Goal: Task Accomplishment & Management: Complete application form

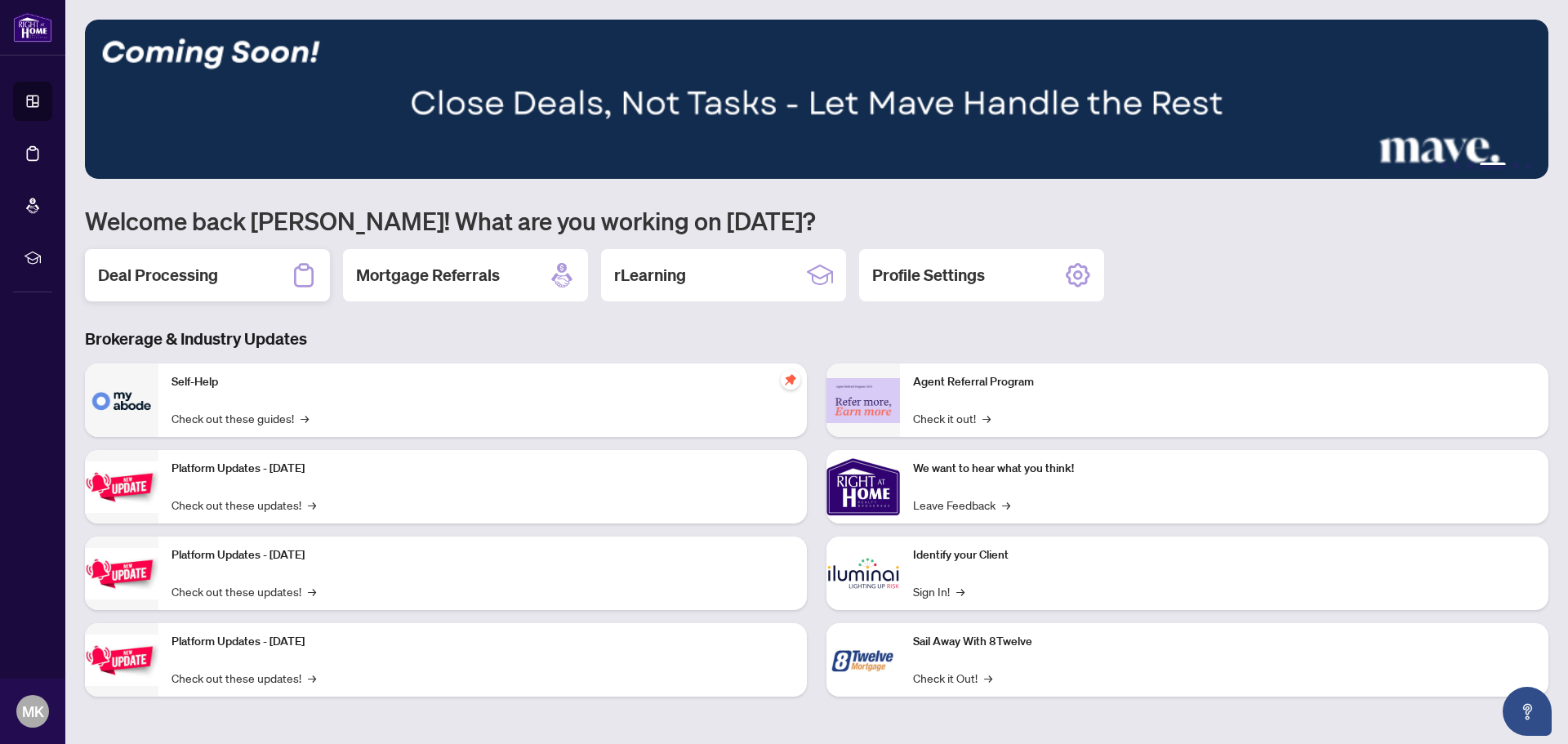
click at [247, 279] on div "Deal Processing" at bounding box center [207, 275] width 245 height 53
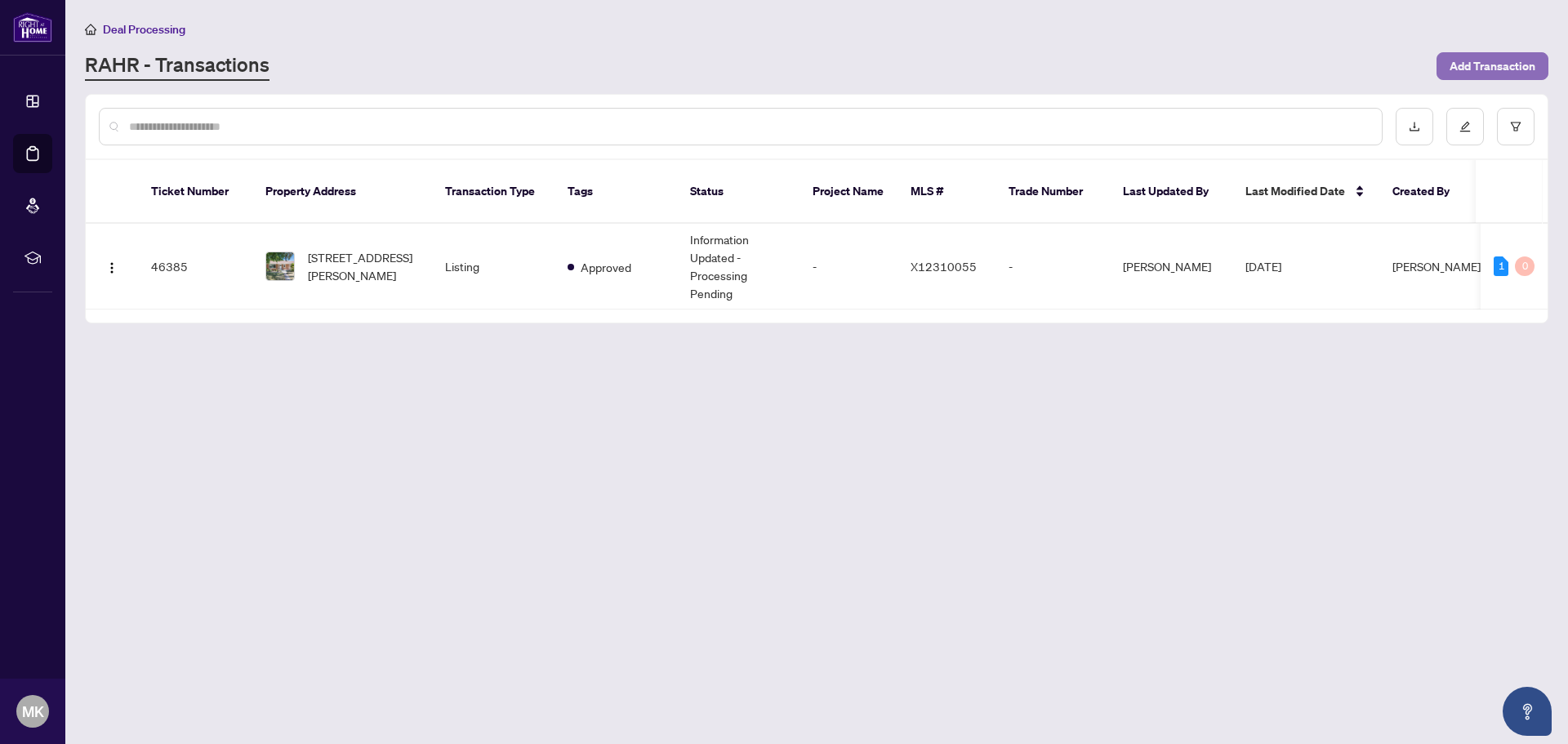
click at [1479, 73] on span "Add Transaction" at bounding box center [1492, 66] width 86 height 26
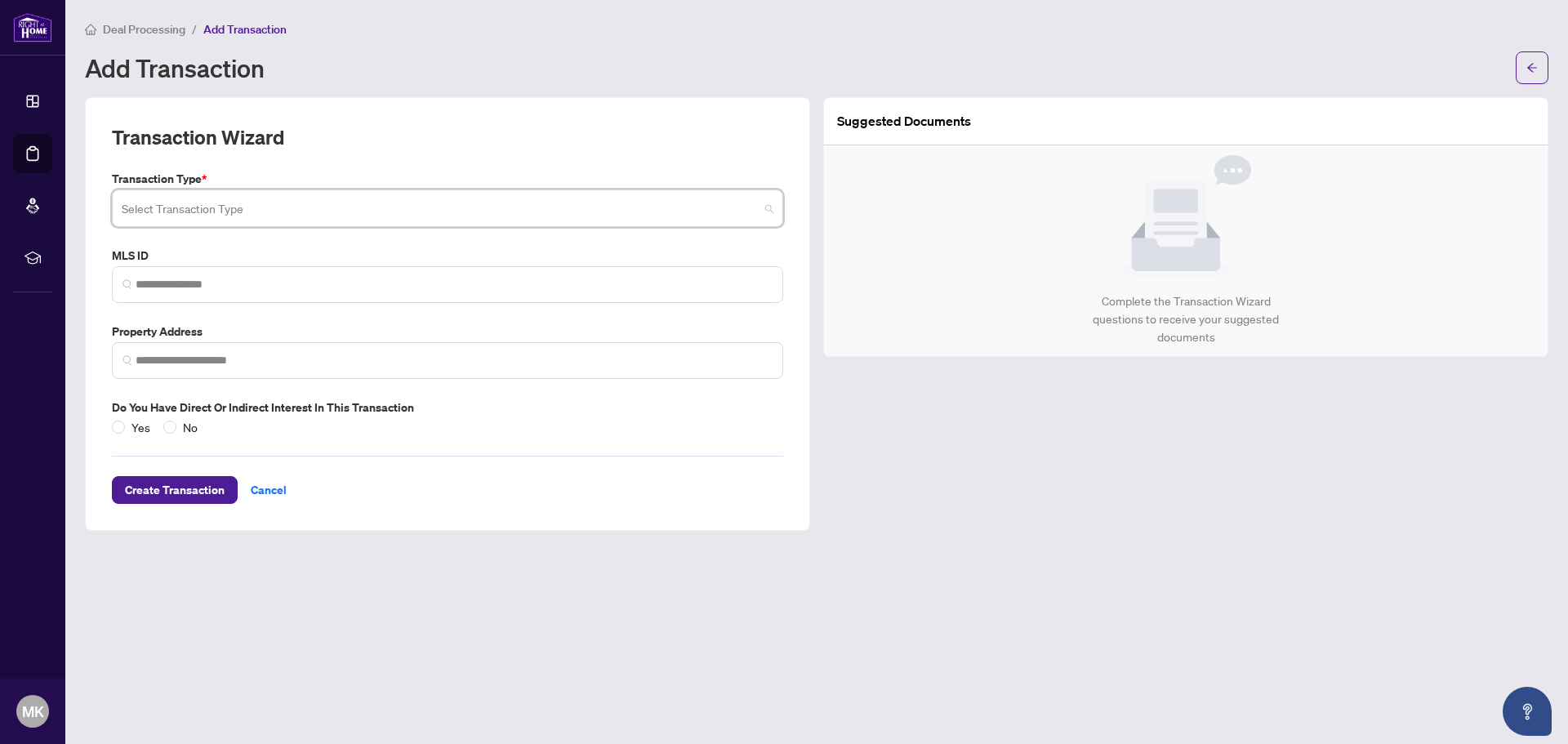
click at [189, 203] on input "search" at bounding box center [440, 211] width 637 height 36
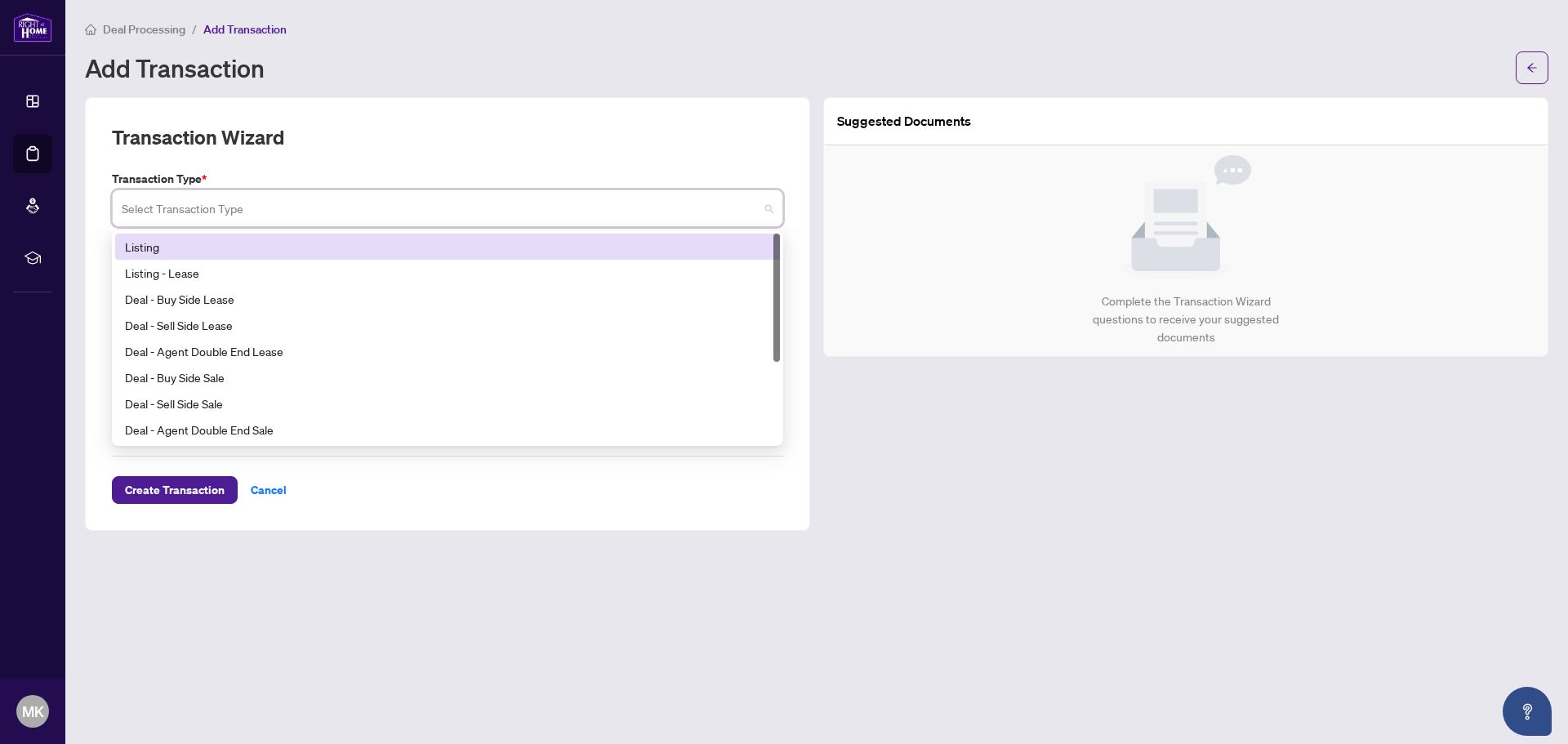
click at [189, 204] on input "search" at bounding box center [440, 211] width 637 height 36
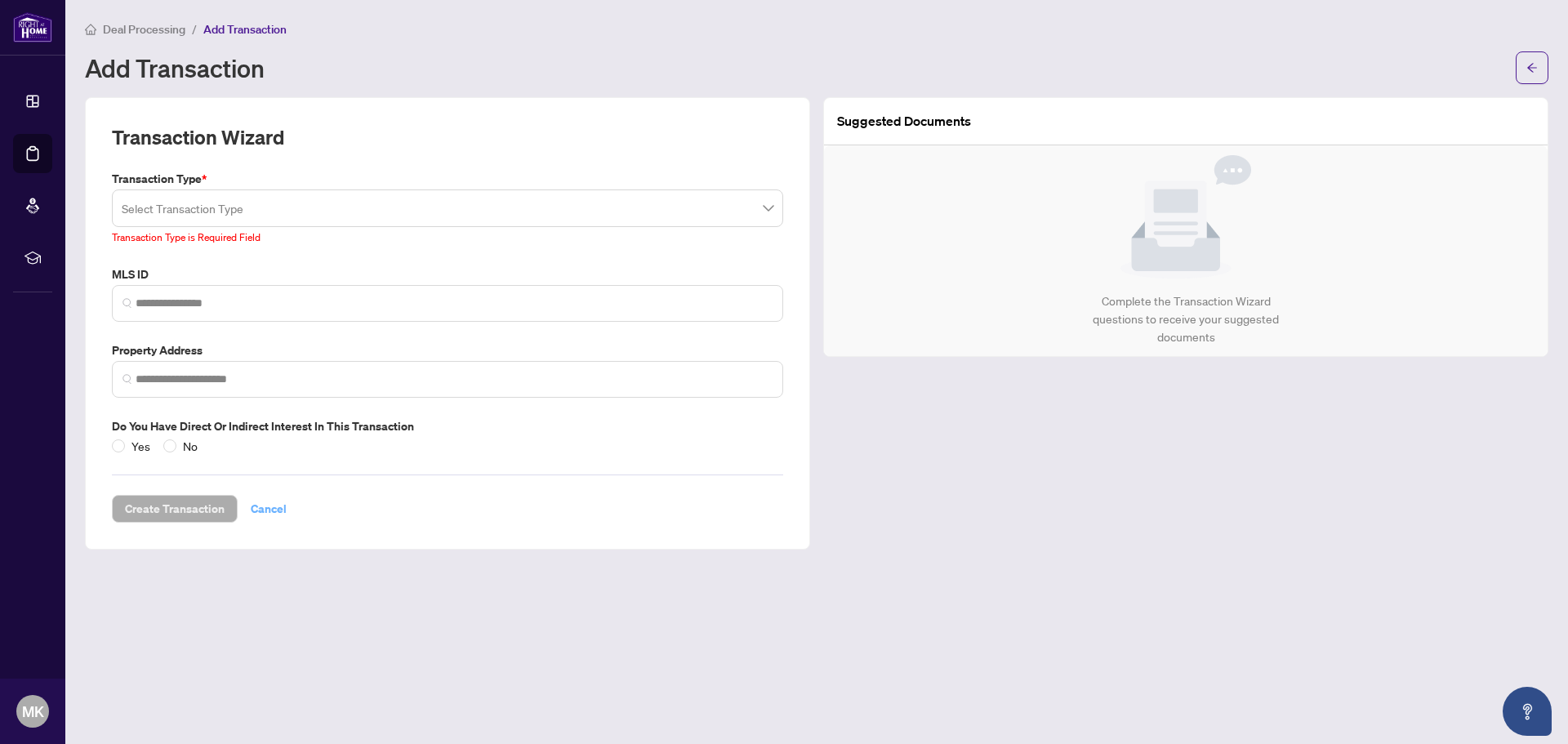
click at [274, 495] on span "Cancel" at bounding box center [269, 508] width 36 height 26
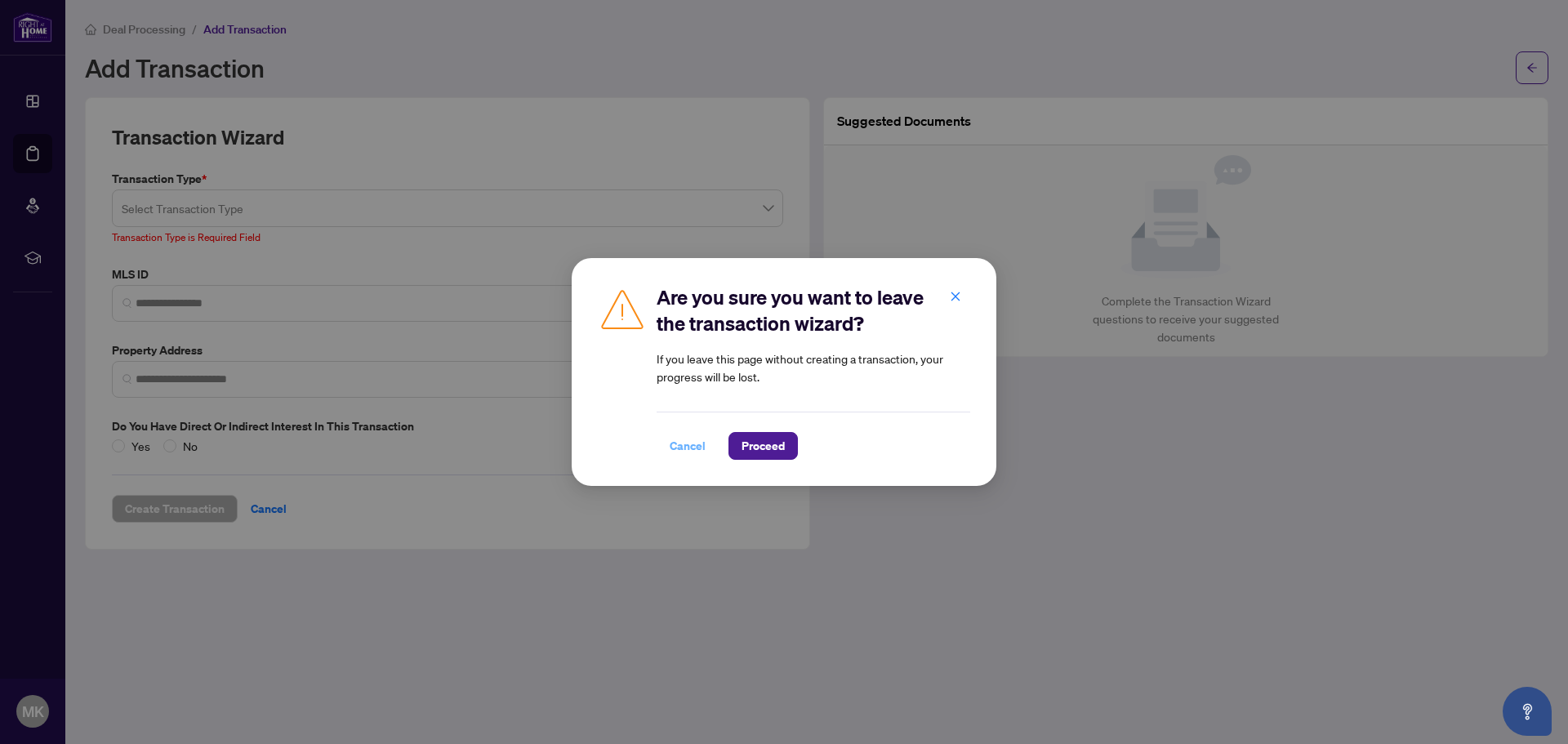
drag, startPoint x: 765, startPoint y: 450, endPoint x: 708, endPoint y: 450, distance: 57.0
click at [708, 450] on div "Cancel Proceed" at bounding box center [813, 446] width 313 height 28
click at [687, 449] on span "Cancel" at bounding box center [687, 446] width 36 height 26
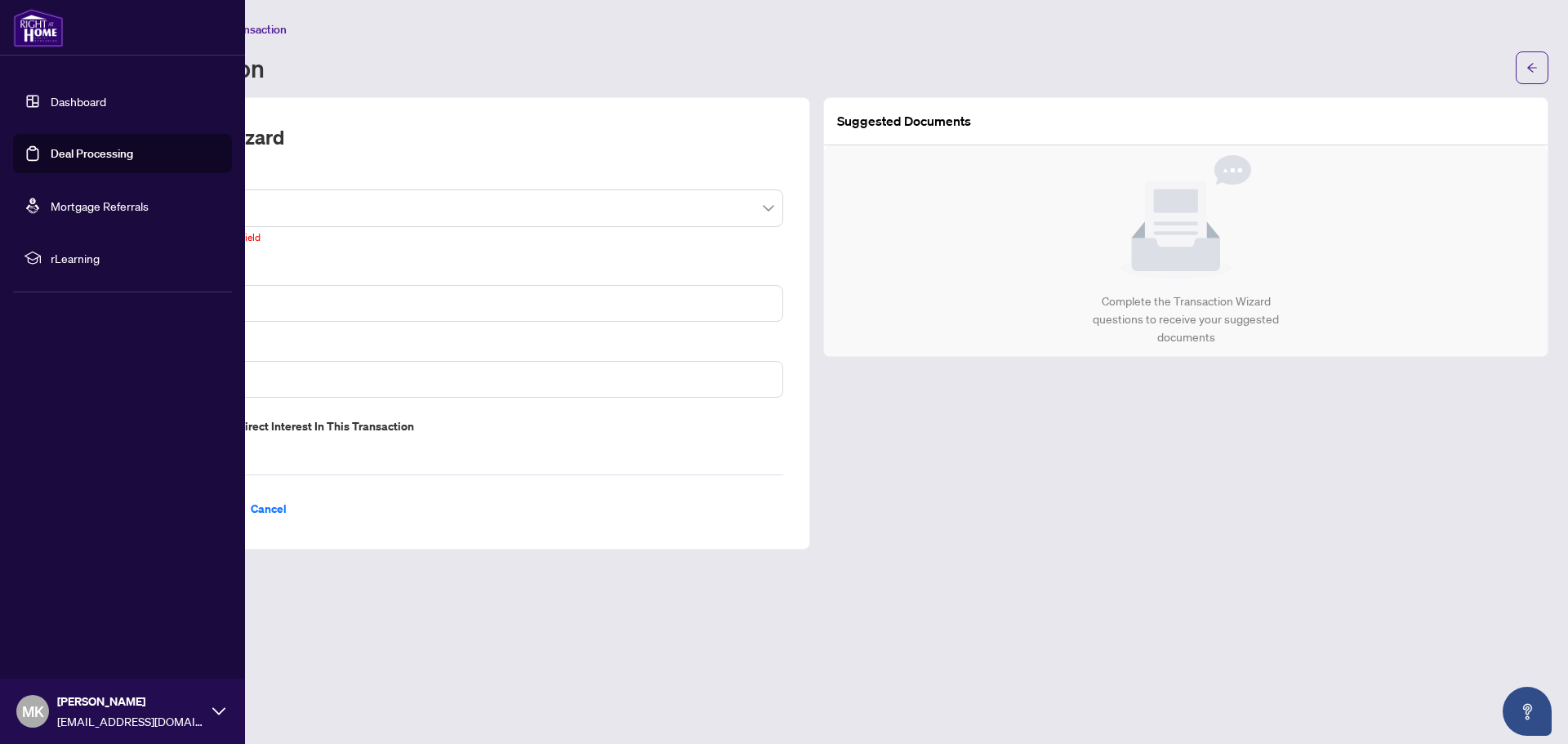
click at [81, 106] on link "Dashboard" at bounding box center [79, 100] width 56 height 15
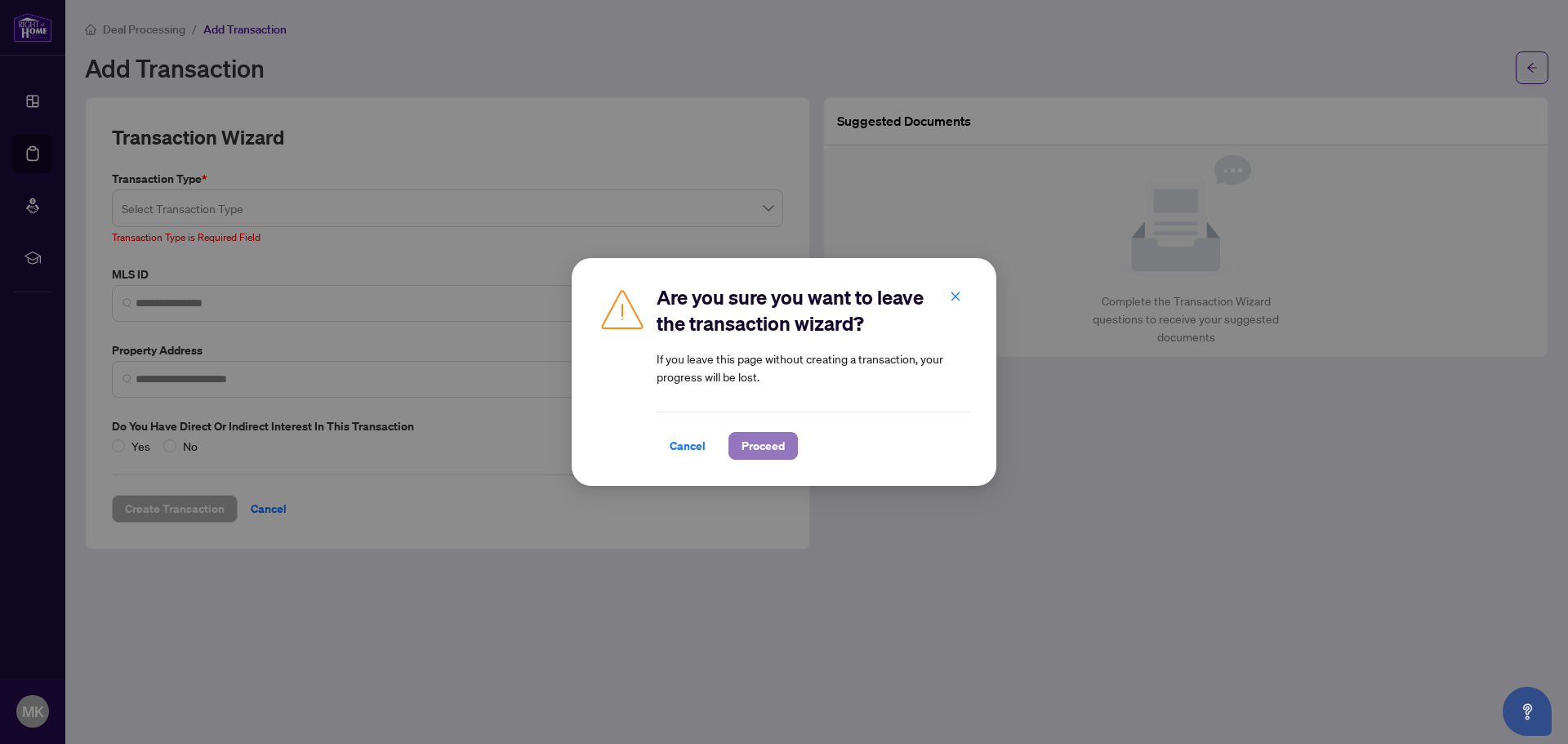
click at [758, 450] on span "Proceed" at bounding box center [764, 446] width 44 height 26
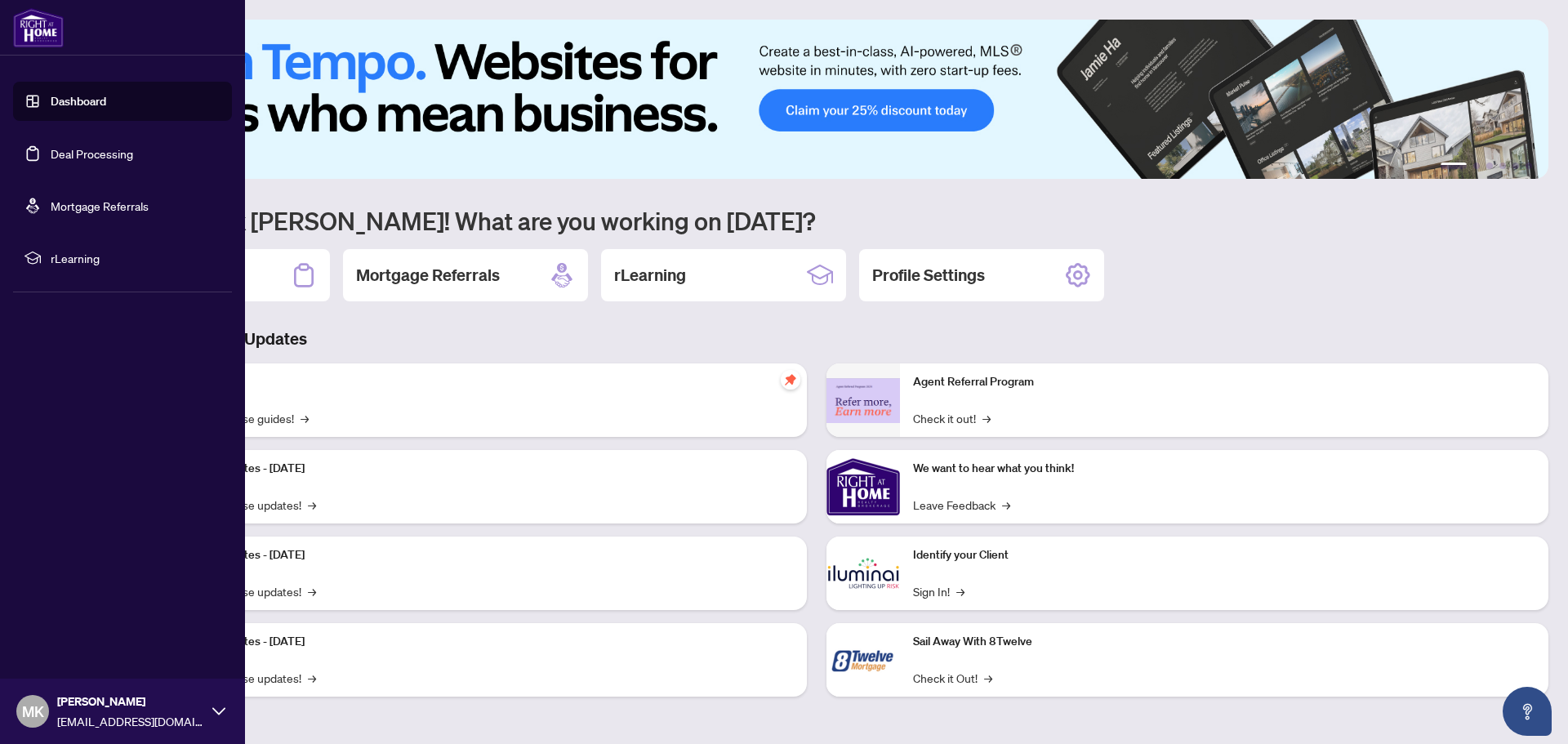
click at [91, 147] on link "Deal Processing" at bounding box center [92, 153] width 83 height 15
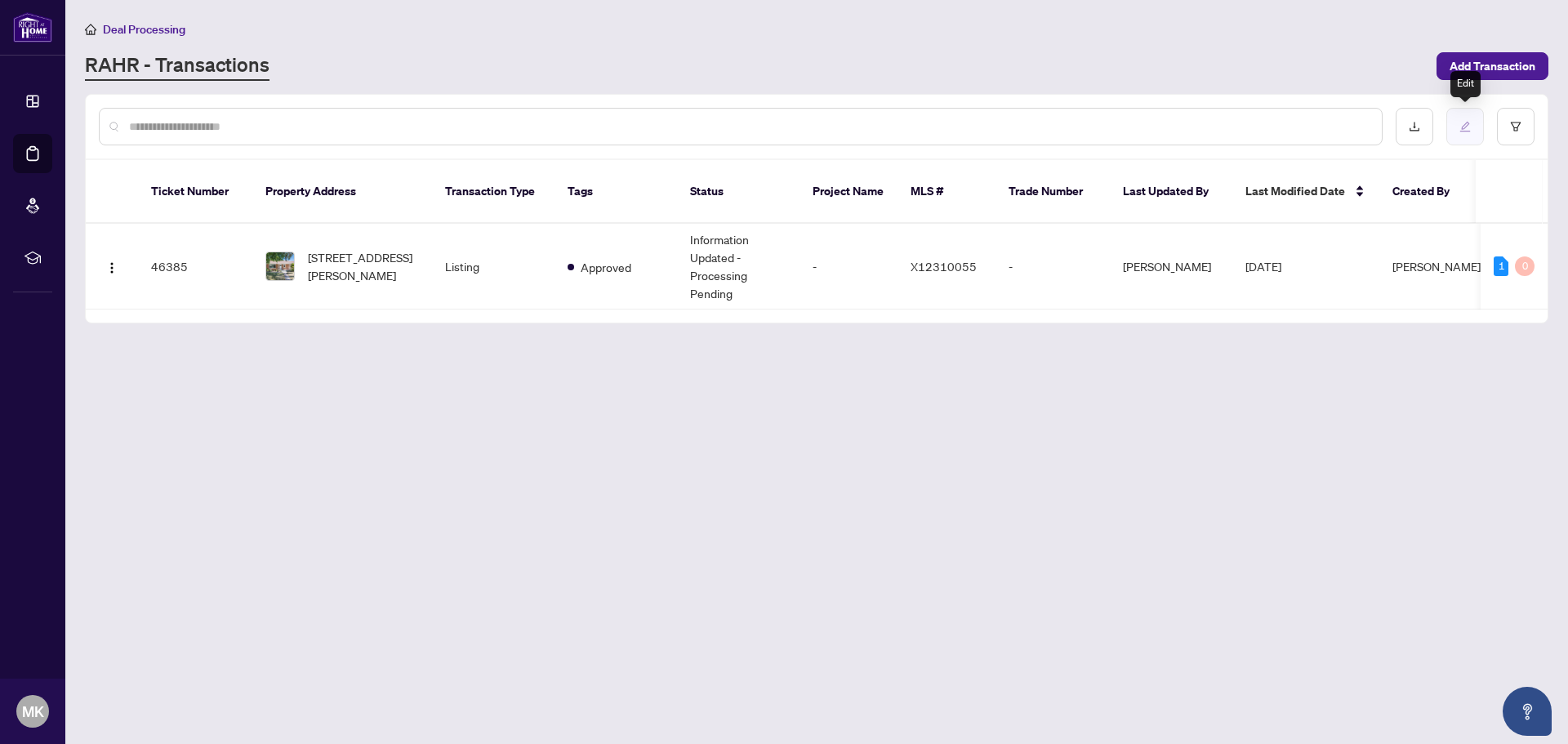
click at [1476, 122] on button "button" at bounding box center [1466, 126] width 38 height 38
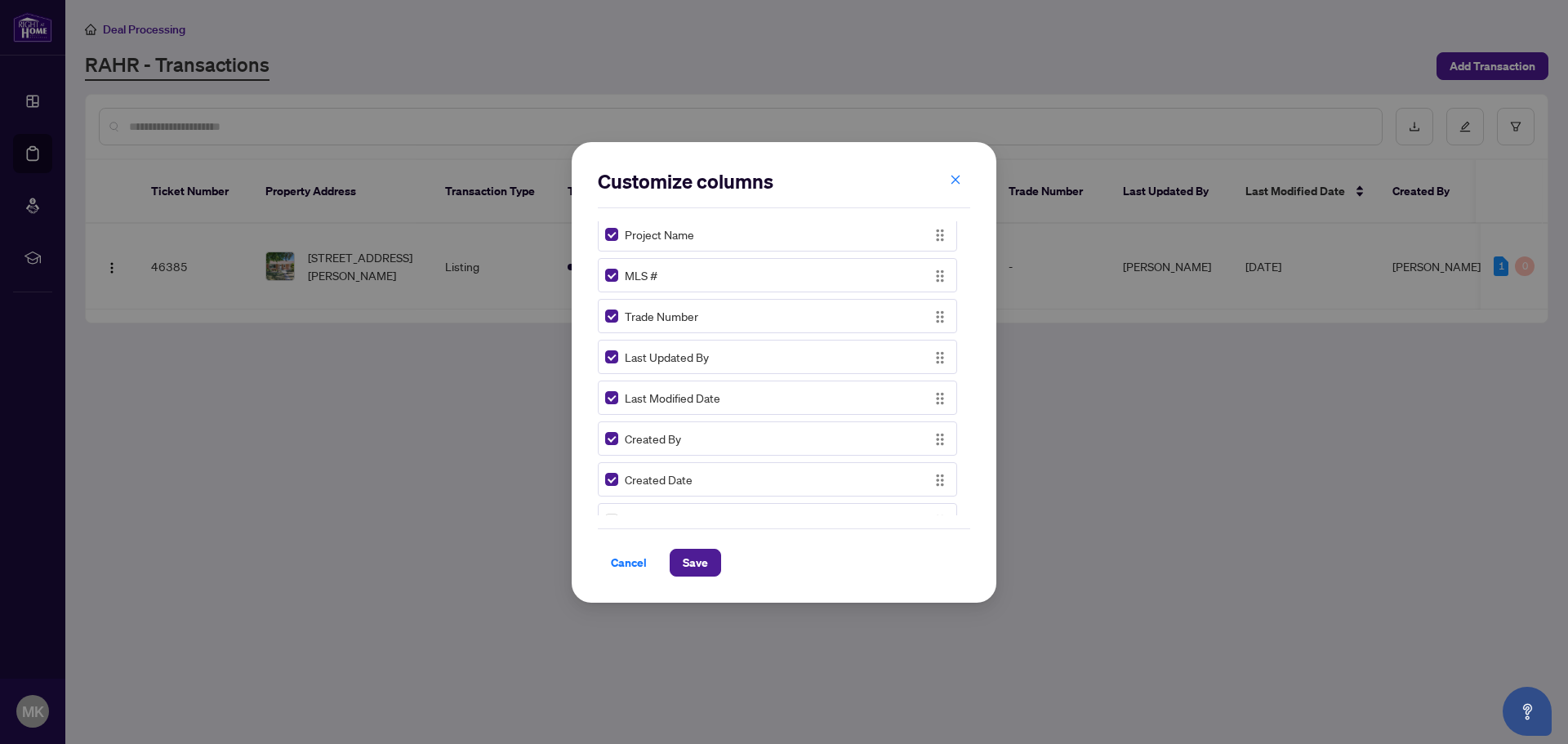
scroll to position [490, 0]
click at [962, 178] on button "button" at bounding box center [955, 180] width 33 height 28
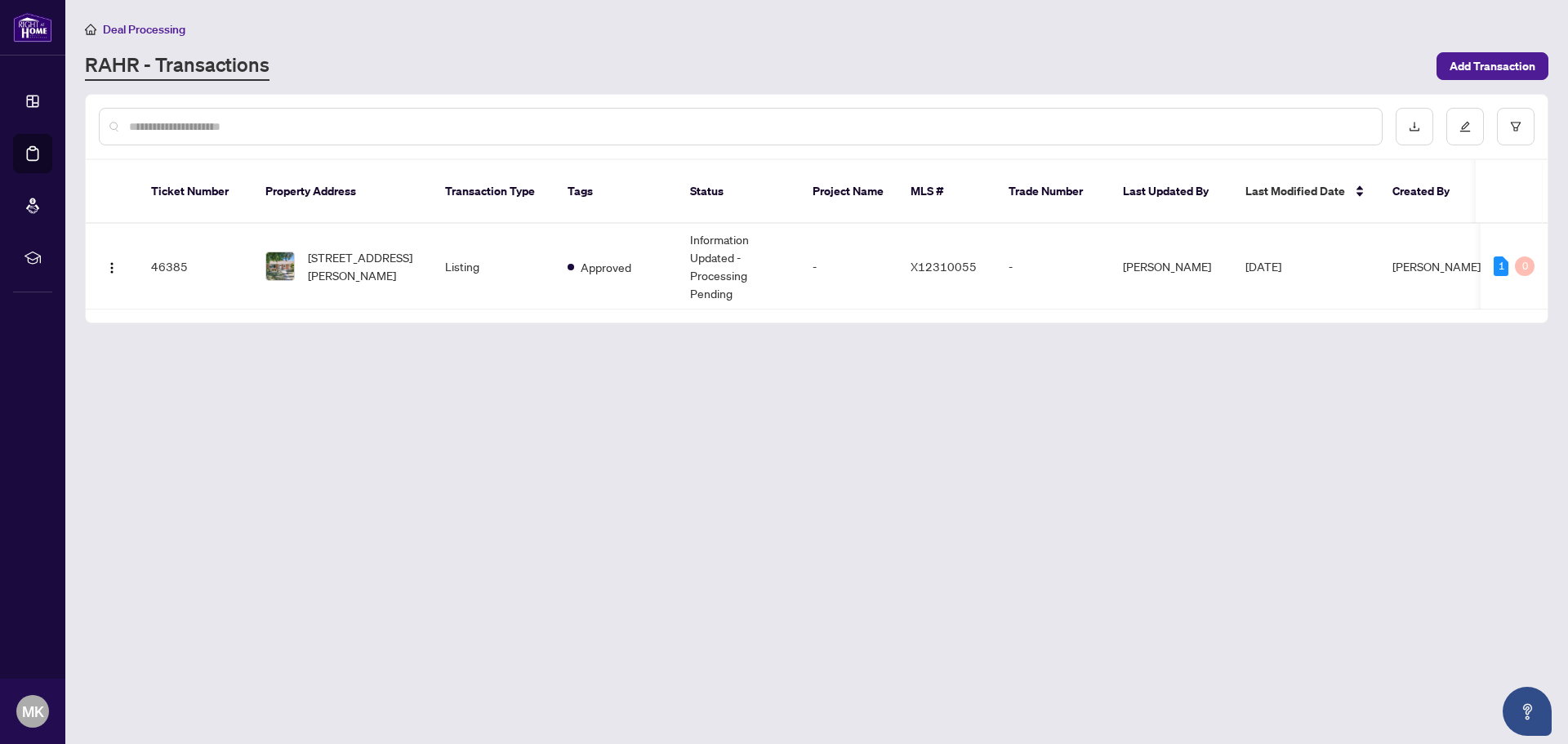
drag, startPoint x: 1469, startPoint y: 75, endPoint x: 294, endPoint y: 205, distance: 1182.2
click at [351, 183] on main "Deal Processing [PERSON_NAME] - Transactions Add Transaction Ticket Number Prop…" at bounding box center [817, 372] width 1503 height 744
click at [108, 262] on img "button" at bounding box center [111, 268] width 13 height 13
click at [138, 279] on span "View Transaction" at bounding box center [189, 280] width 156 height 18
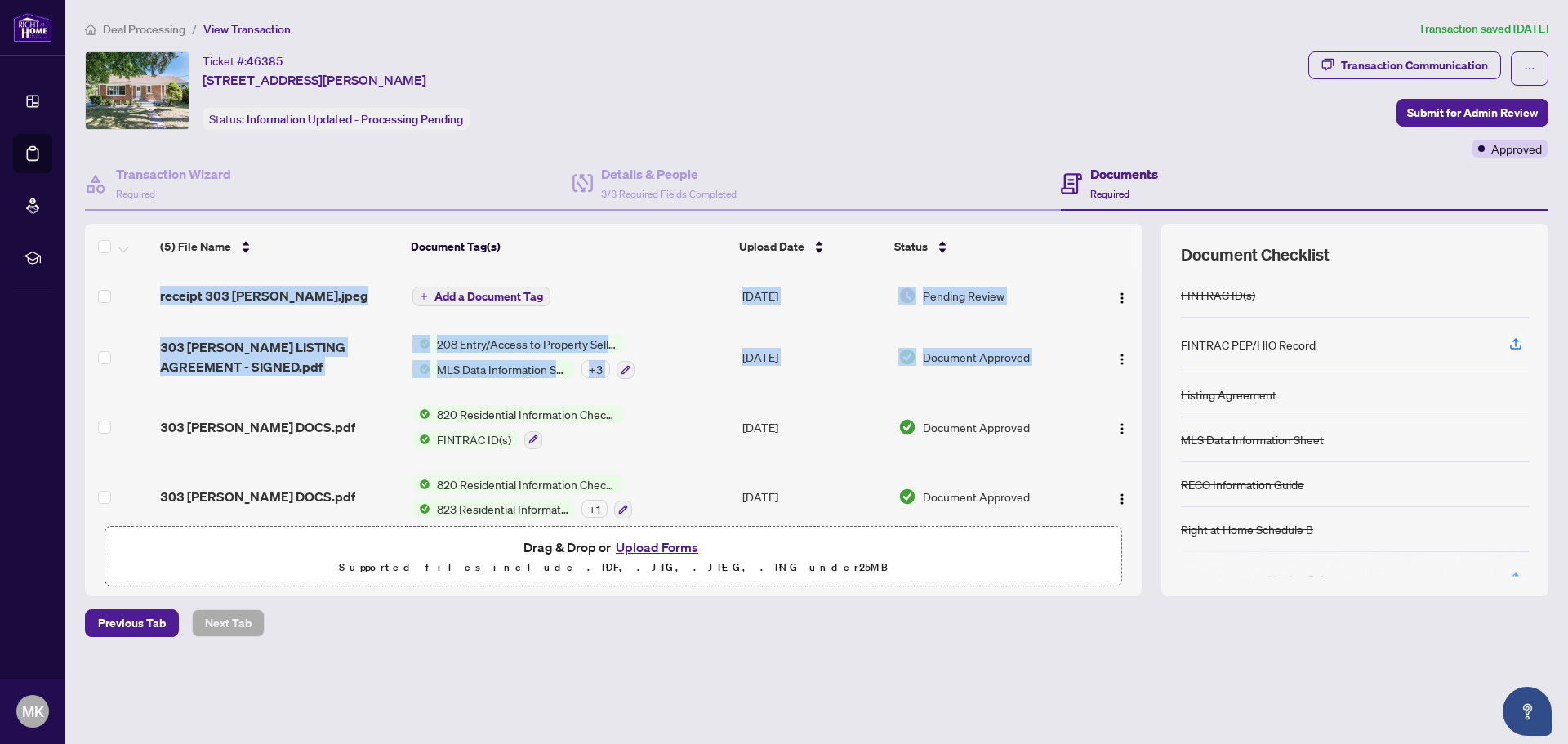
drag, startPoint x: 1136, startPoint y: 321, endPoint x: 1147, endPoint y: 387, distance: 66.9
click at [1144, 390] on div "(5) File Name Document Tag(s) Upload Date Status receipt 303 [PERSON_NAME].jpeg…" at bounding box center [816, 410] width 1464 height 372
click at [1150, 349] on div "(5) File Name Document Tag(s) Upload Date Status receipt 303 [PERSON_NAME].jpeg…" at bounding box center [816, 410] width 1464 height 372
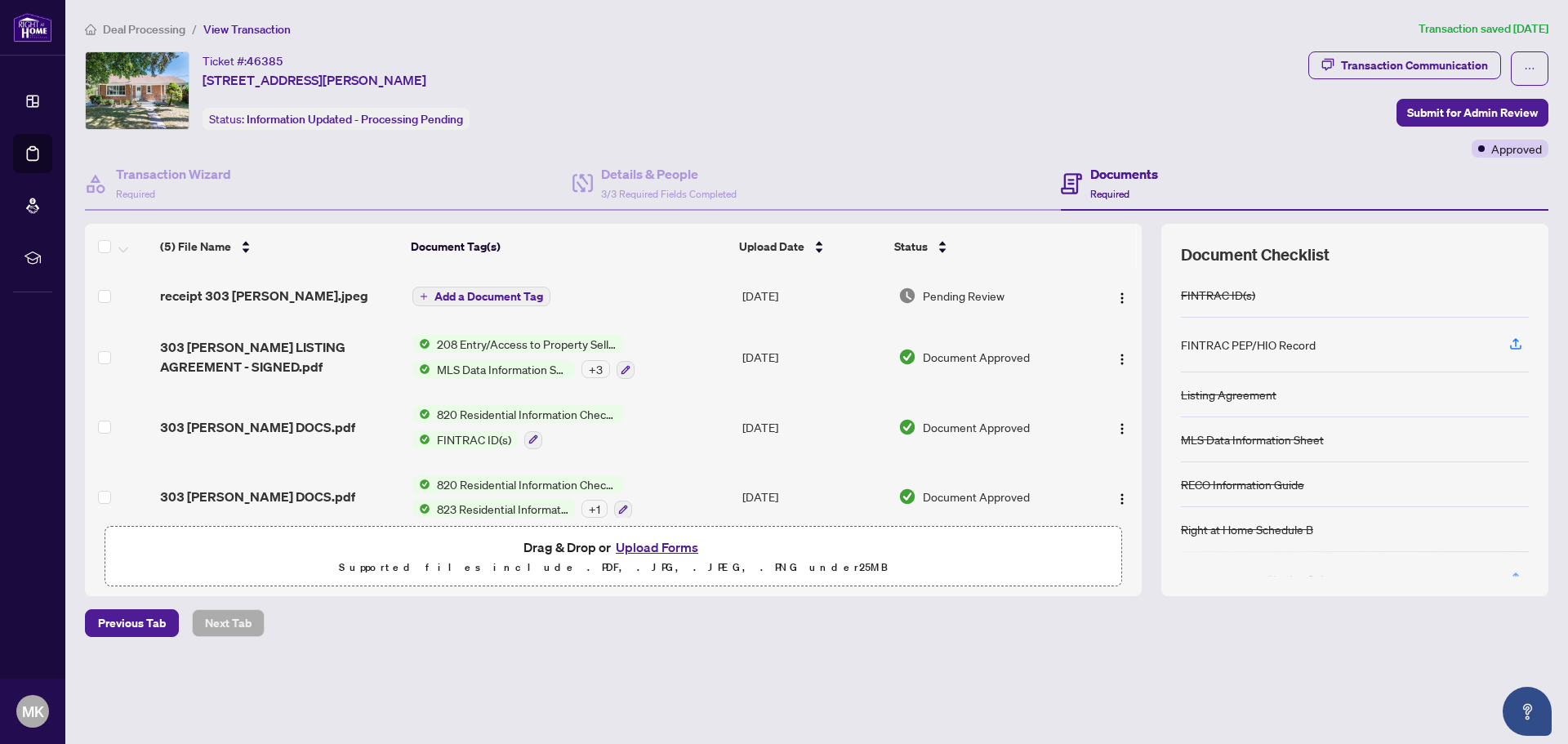
scroll to position [89, 0]
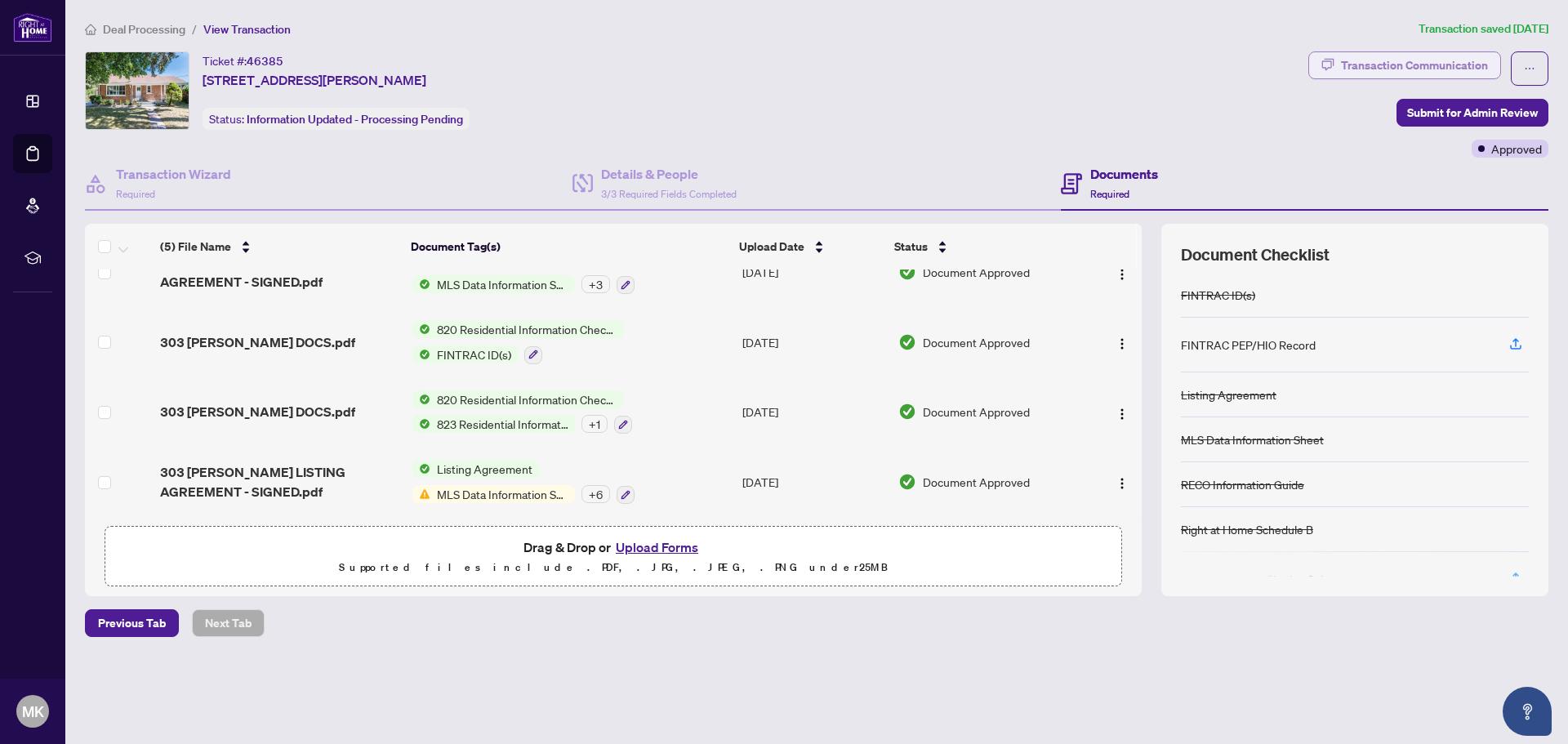
click at [1418, 61] on div "Transaction Communication" at bounding box center [1415, 66] width 147 height 26
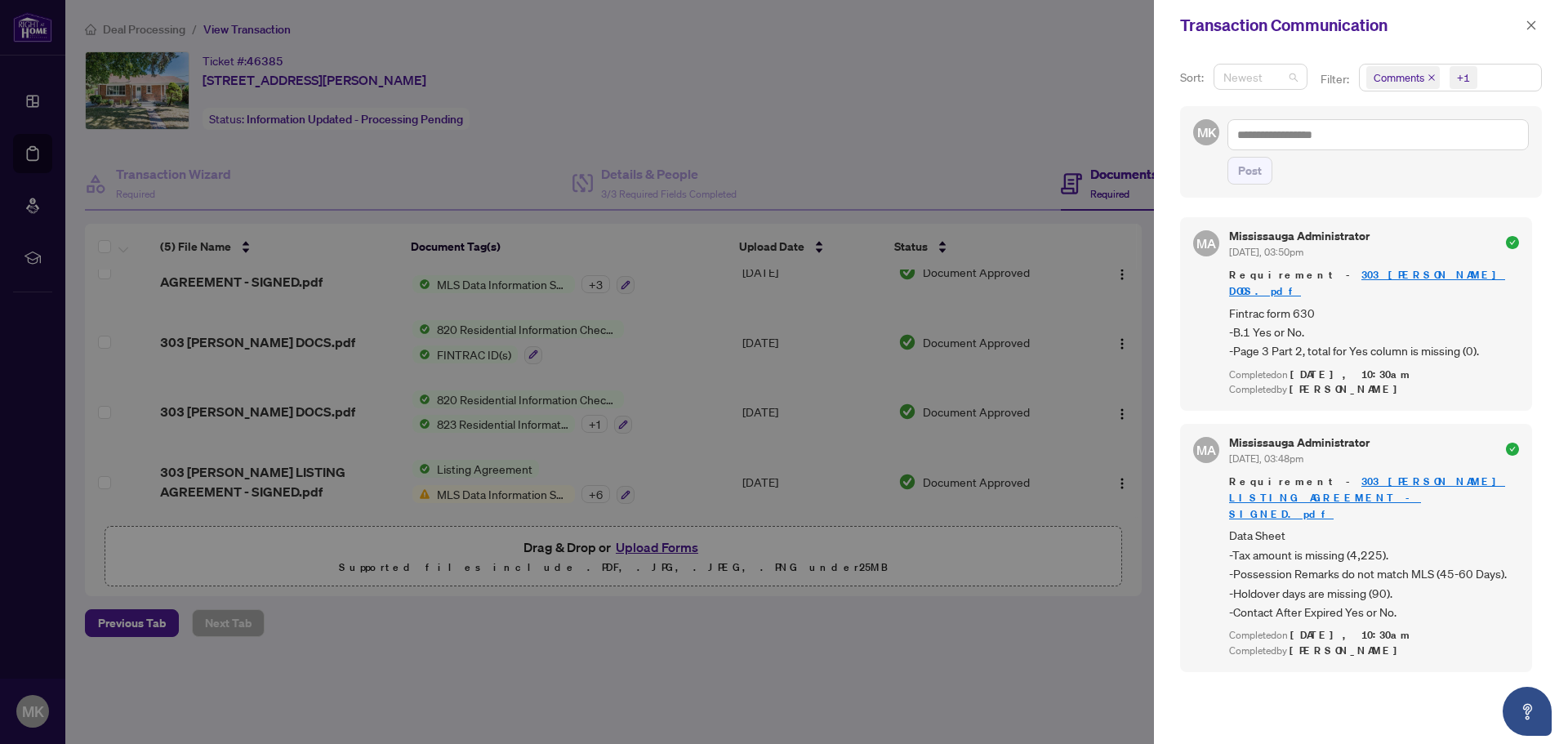
click at [1272, 85] on span "Newest" at bounding box center [1261, 77] width 75 height 25
click at [1532, 30] on icon "close" at bounding box center [1531, 25] width 11 height 11
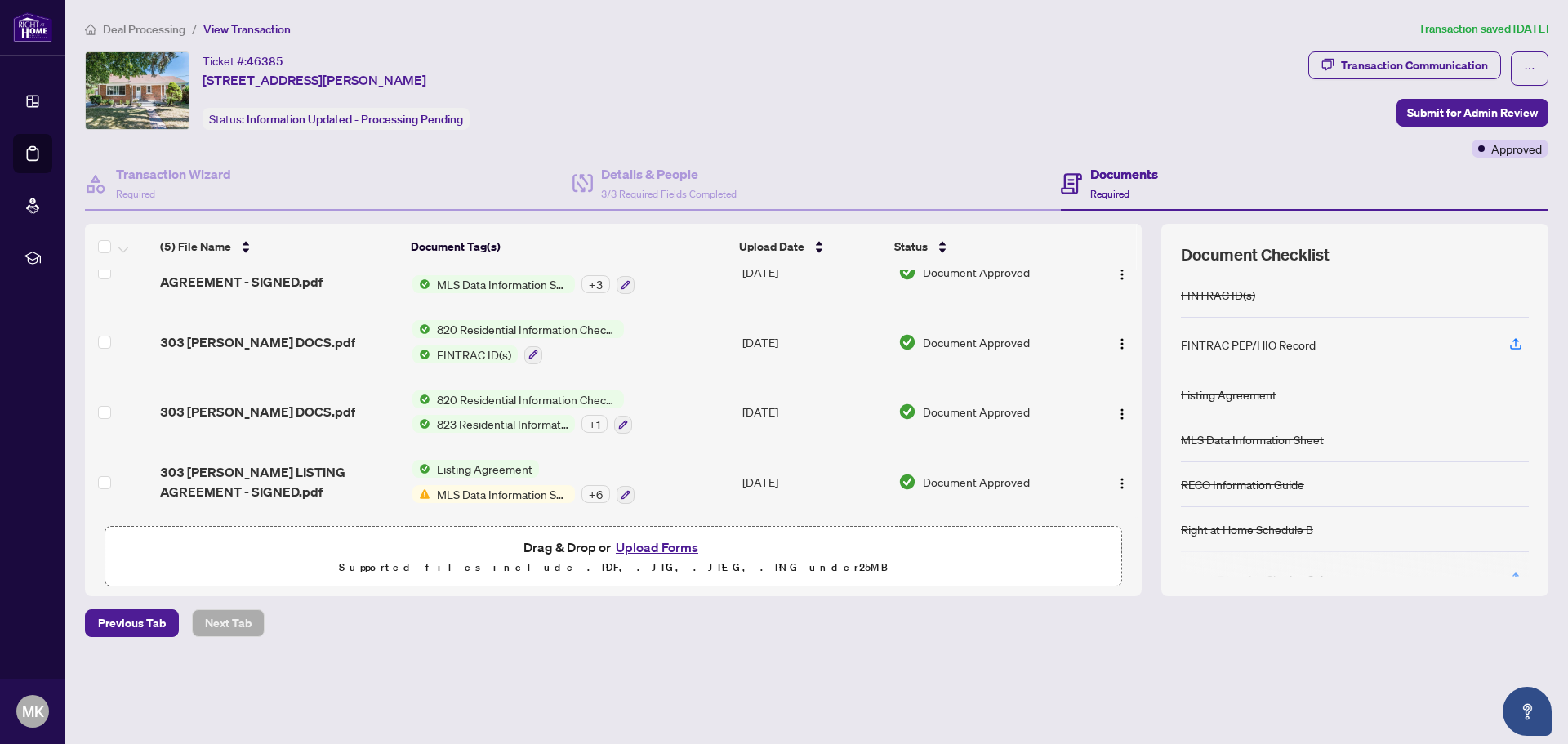
drag, startPoint x: 135, startPoint y: 629, endPoint x: 637, endPoint y: 589, distance: 503.6
click at [521, 659] on div "Deal Processing / View Transaction Transaction saved [DATE] Ticket #: 46385 [ST…" at bounding box center [817, 357] width 1476 height 674
click at [657, 550] on button "Upload Forms" at bounding box center [657, 546] width 93 height 21
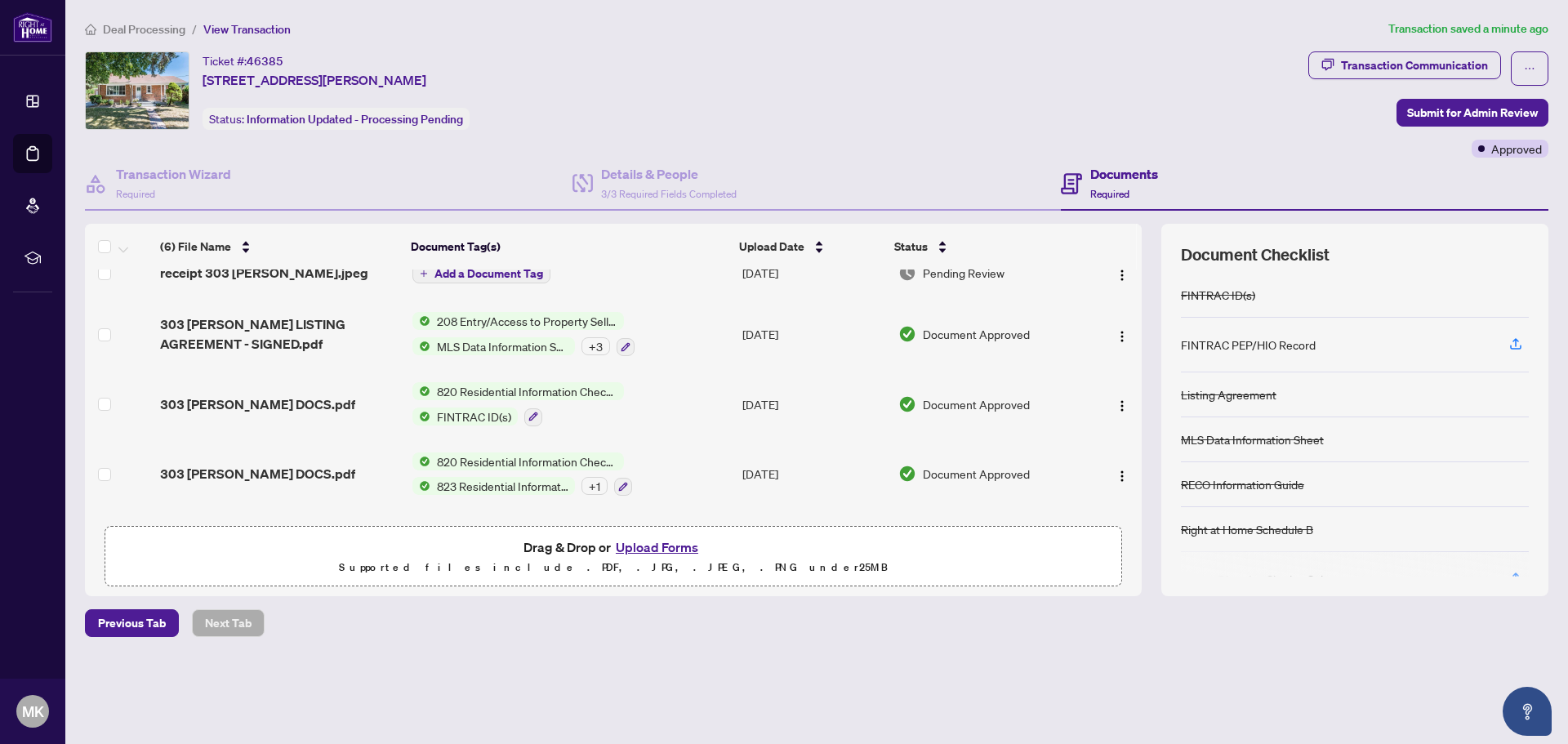
click at [678, 543] on button "Upload Forms" at bounding box center [657, 546] width 93 height 21
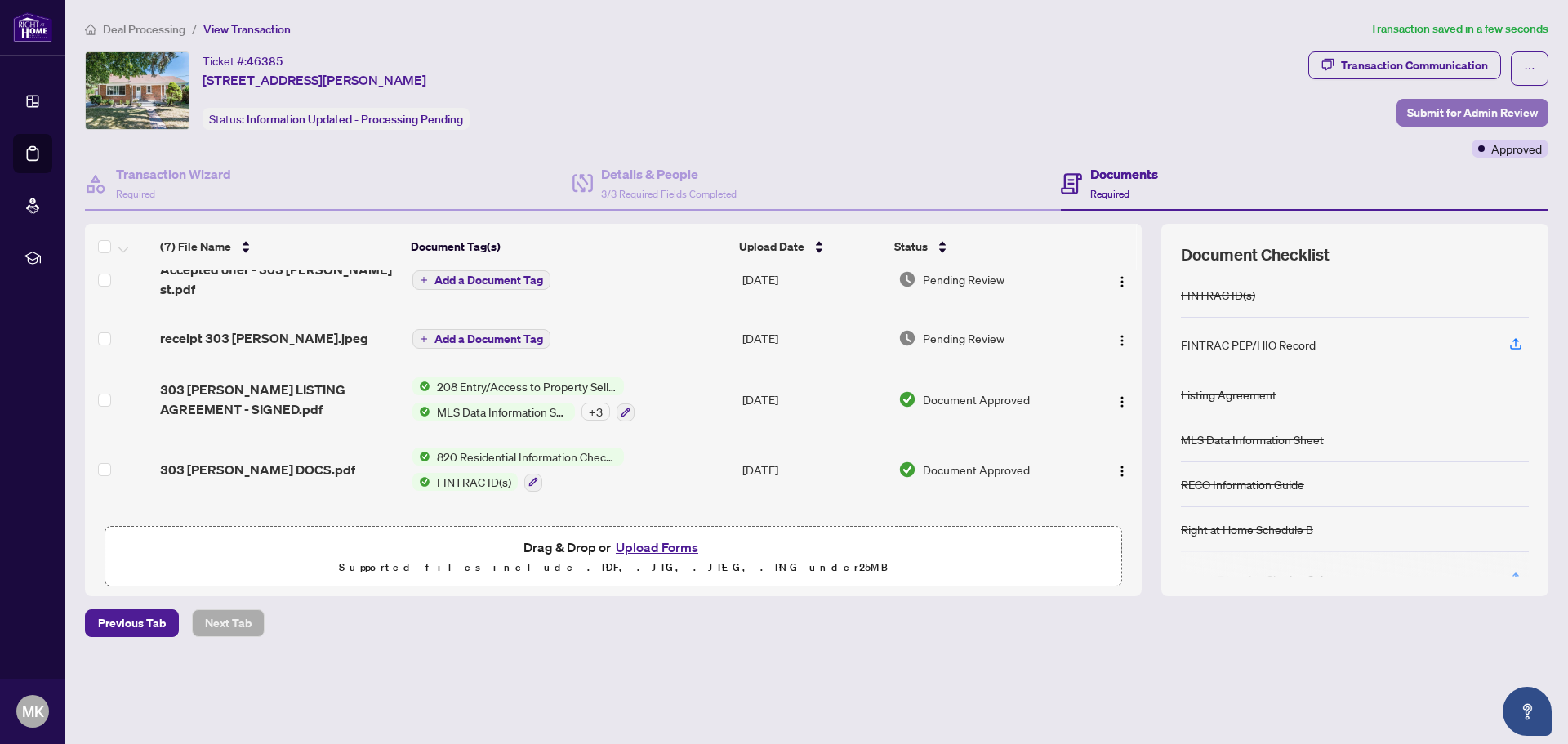
click at [1468, 116] on span "Submit for Admin Review" at bounding box center [1472, 112] width 130 height 26
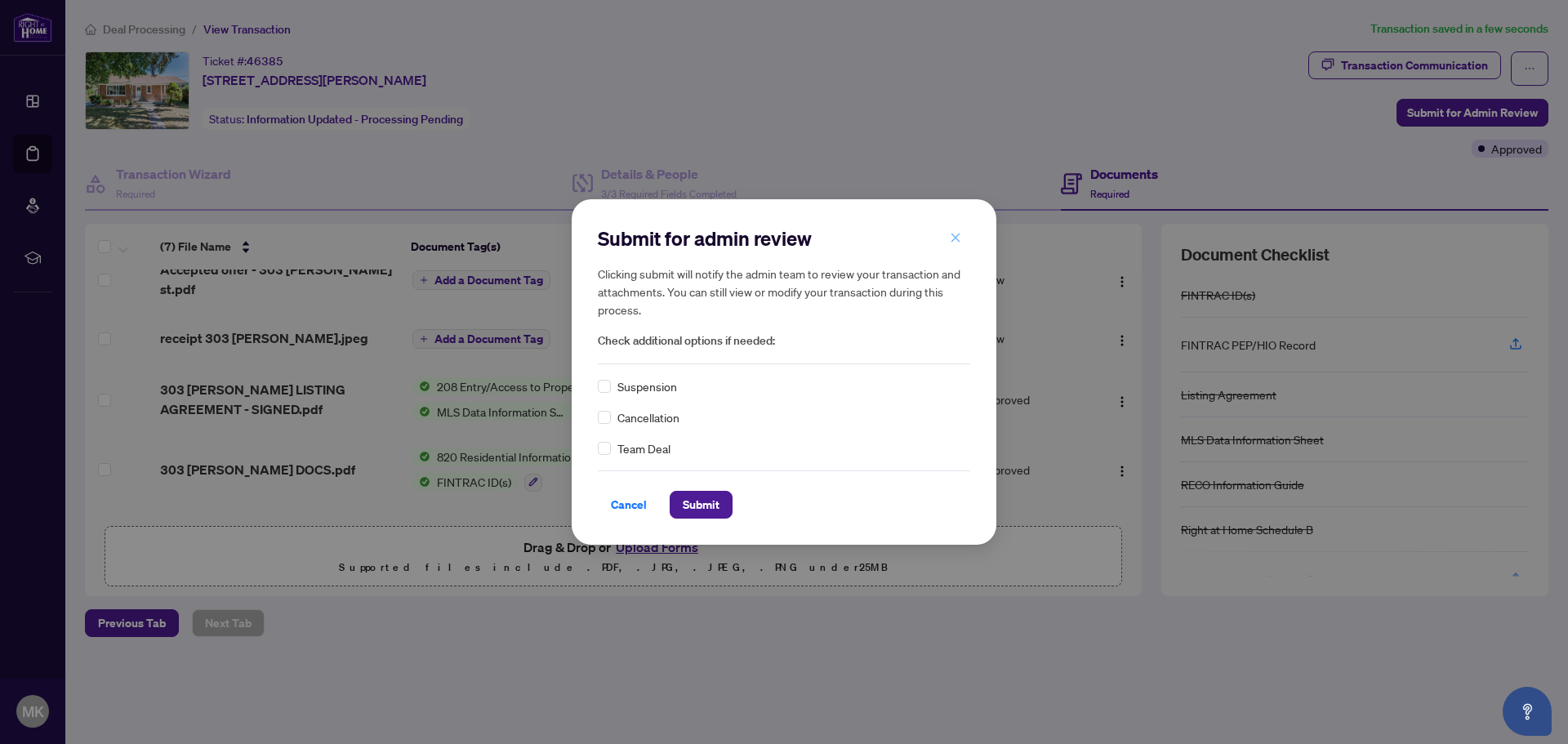
click at [952, 240] on icon "close" at bounding box center [955, 237] width 11 height 11
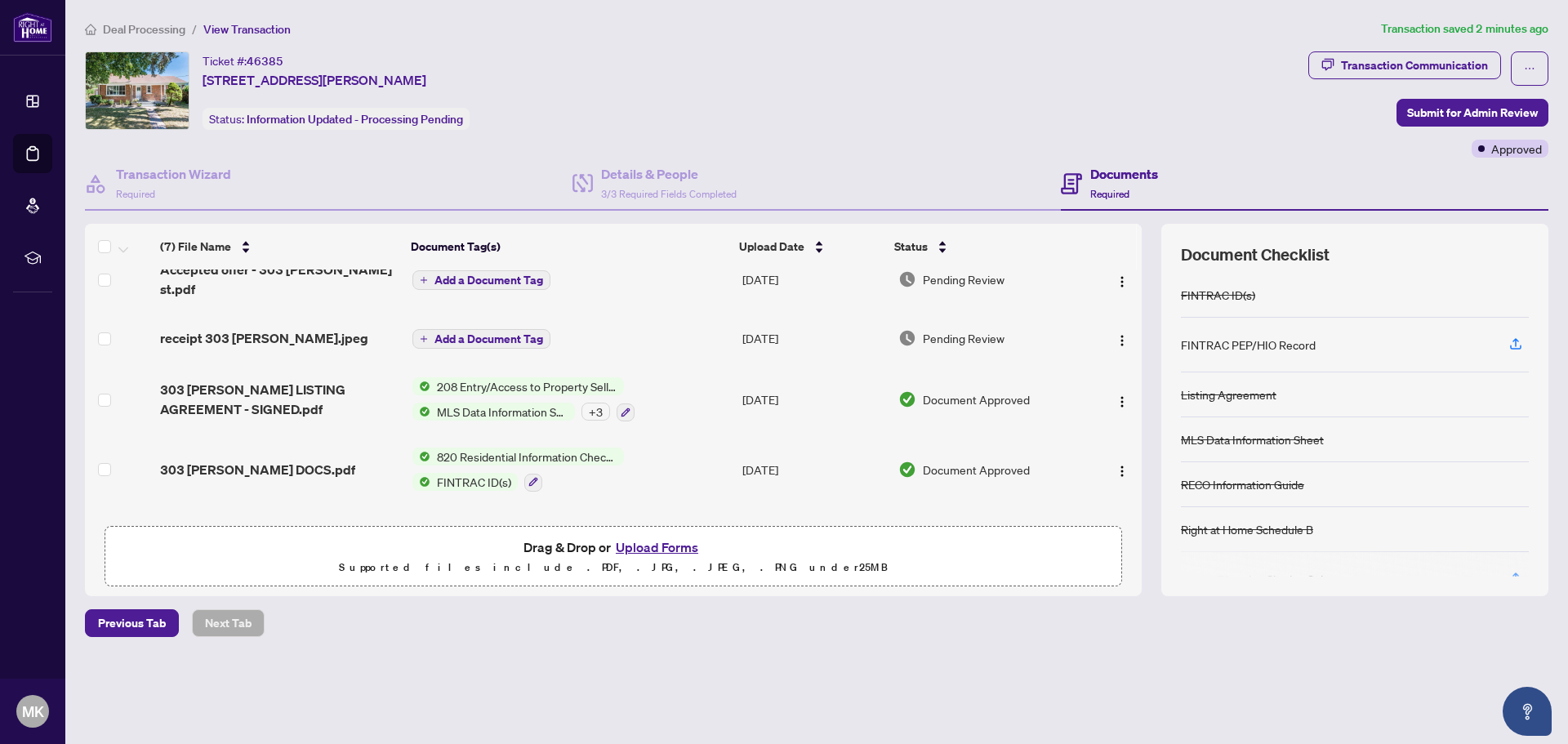
click at [649, 548] on button "Upload Forms" at bounding box center [657, 546] width 93 height 21
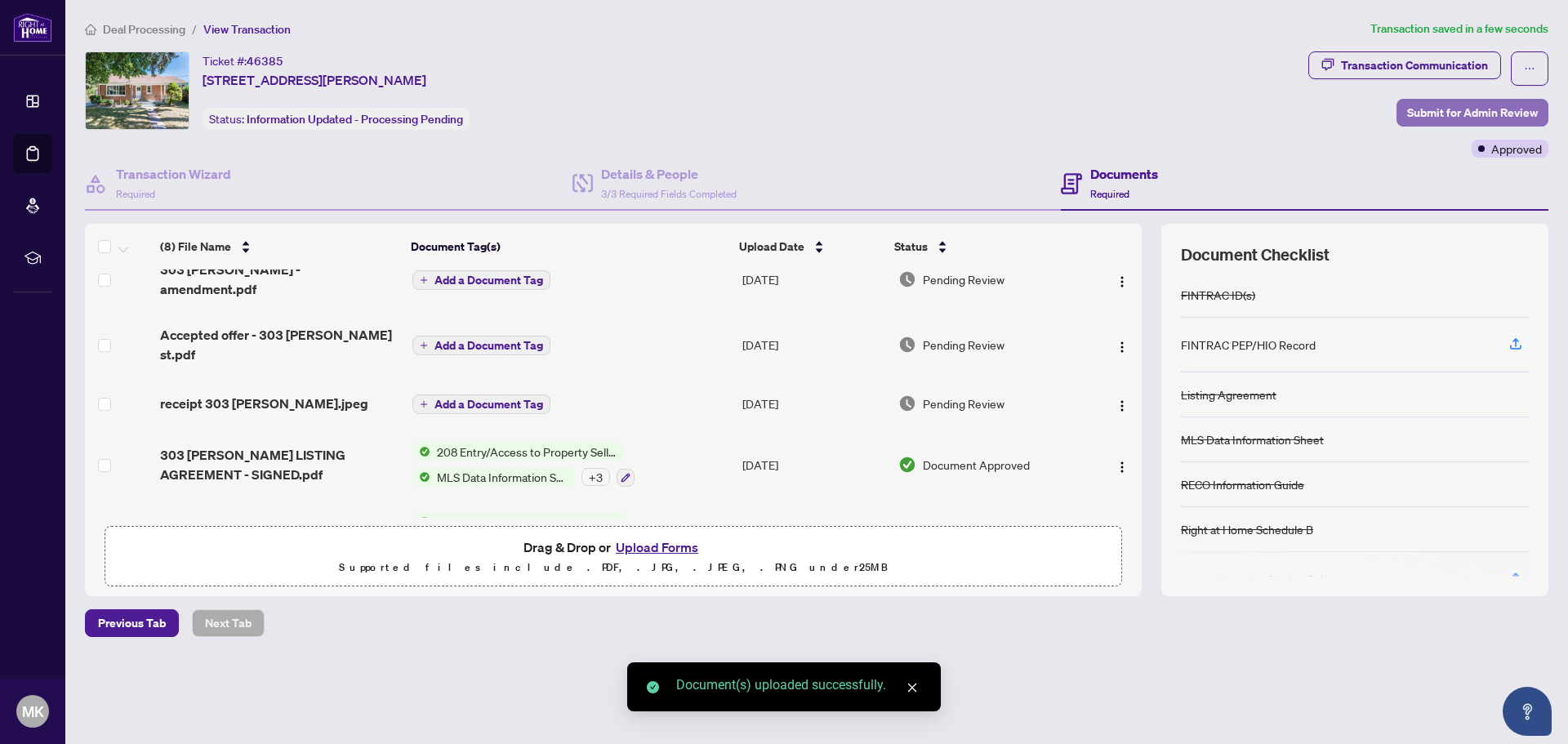
click at [1469, 108] on span "Submit for Admin Review" at bounding box center [1472, 112] width 130 height 26
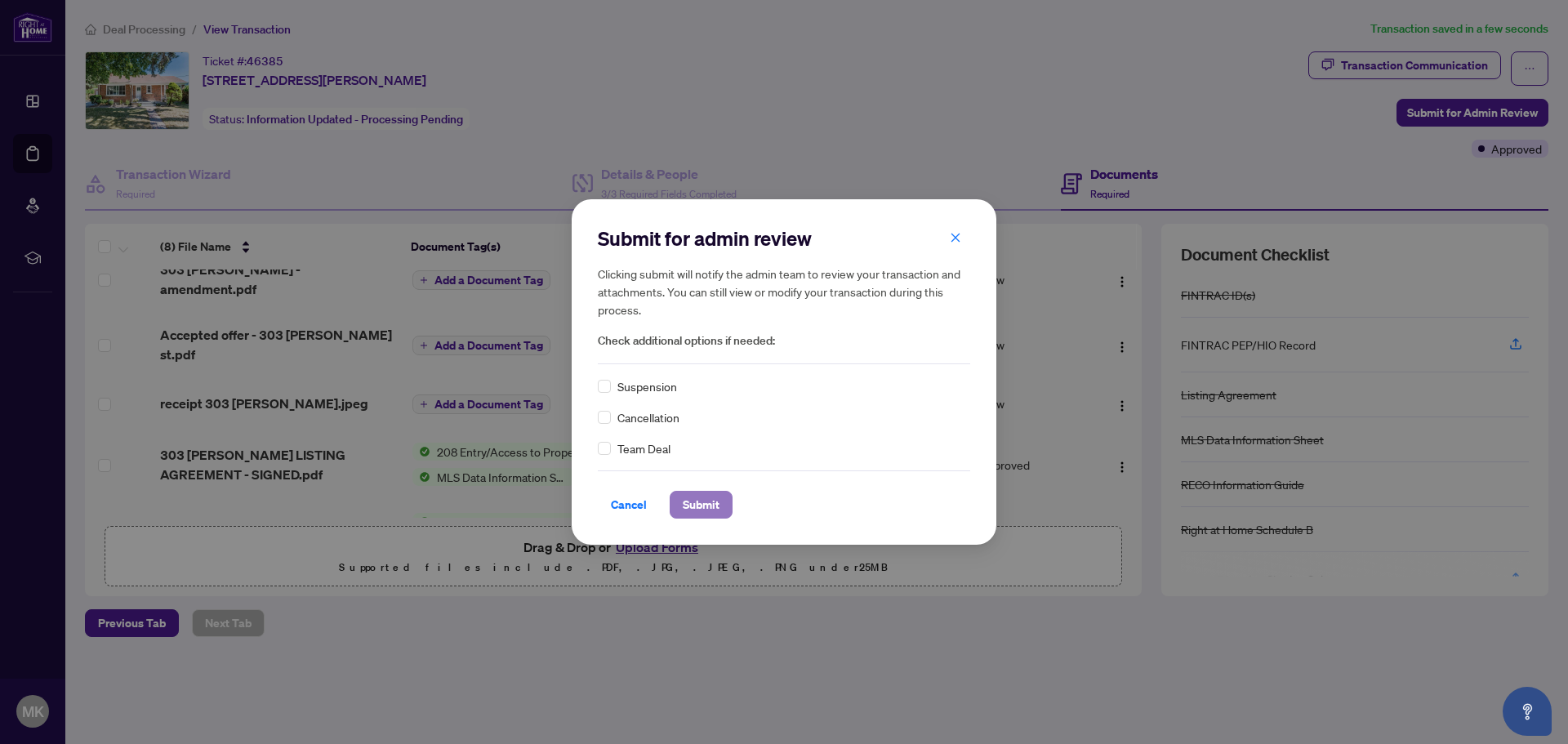
click at [709, 505] on span "Submit" at bounding box center [700, 504] width 37 height 26
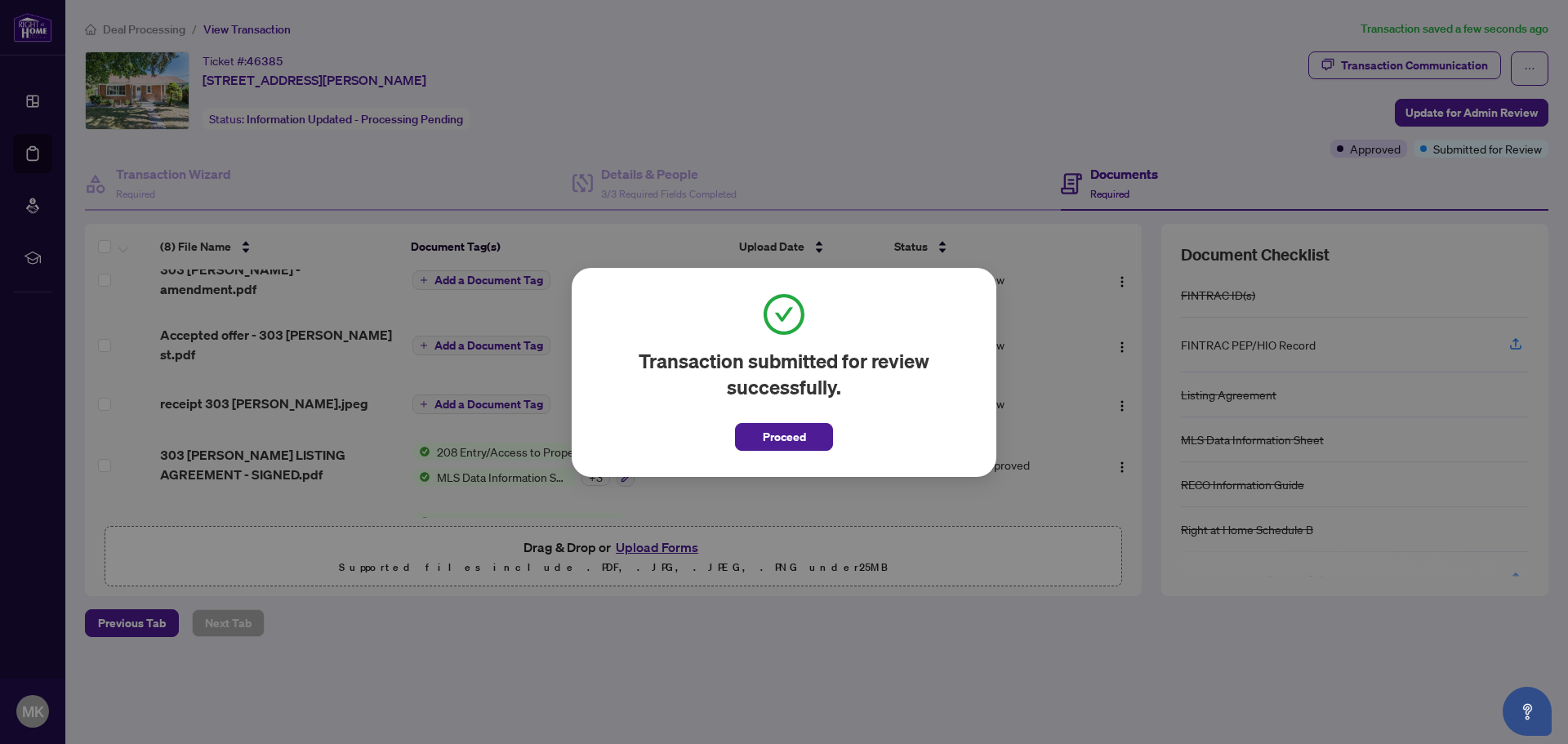
click at [783, 452] on div "Transaction submitted for review successfully. Proceed Cancel OK" at bounding box center [784, 372] width 425 height 209
click at [800, 437] on span "Proceed" at bounding box center [785, 437] width 44 height 26
